Goal: Find specific page/section: Find specific page/section

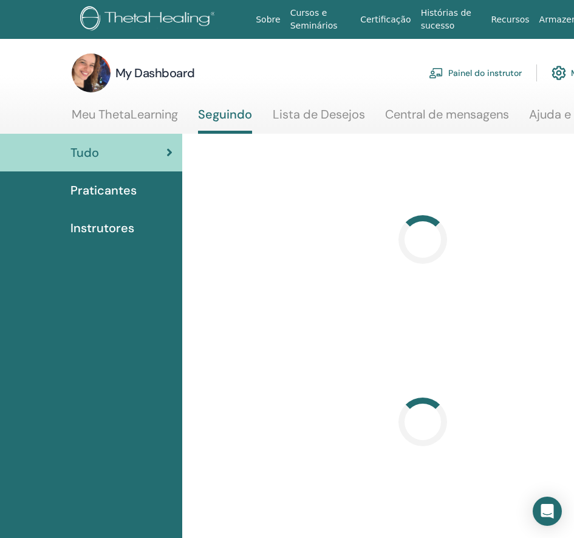
click at [502, 71] on link "Painel do instrutor" at bounding box center [475, 73] width 93 height 27
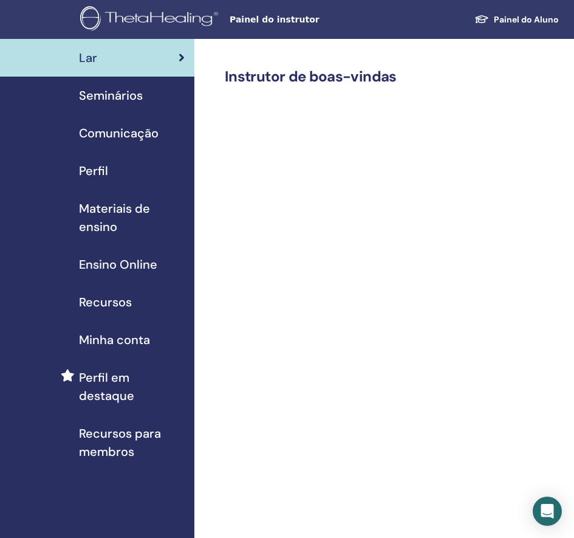
click at [117, 208] on span "Materiais de ensino" at bounding box center [132, 217] width 106 height 36
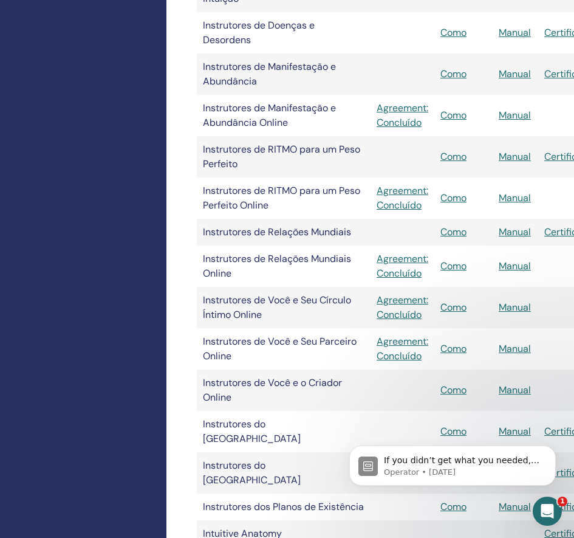
scroll to position [1515, 29]
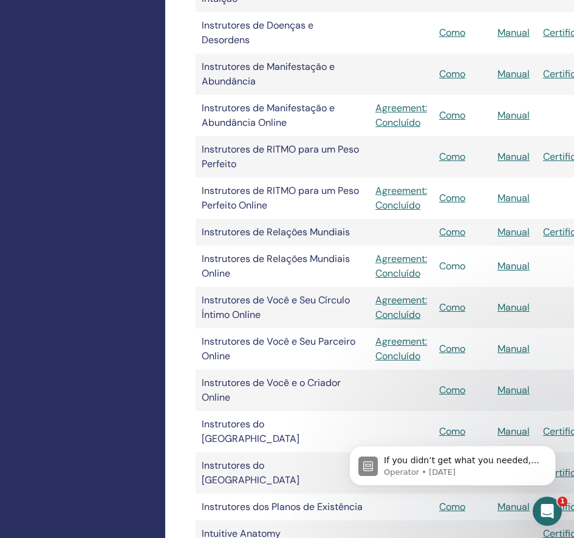
click at [458, 260] on link "Como" at bounding box center [453, 266] width 26 height 13
